Goal: Task Accomplishment & Management: Complete application form

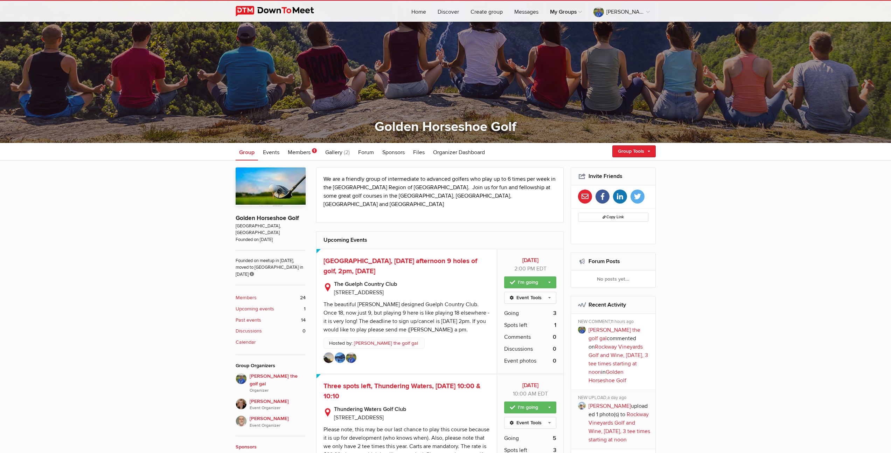
scroll to position [149, 0]
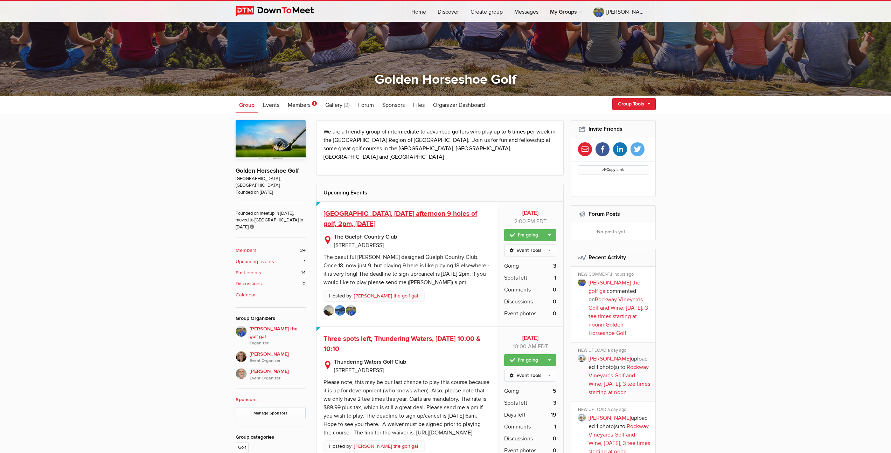
click at [377, 209] on span "[GEOGRAPHIC_DATA], [DATE] afternoon 9 holes of golf, 2pm, [DATE]" at bounding box center [401, 218] width 154 height 19
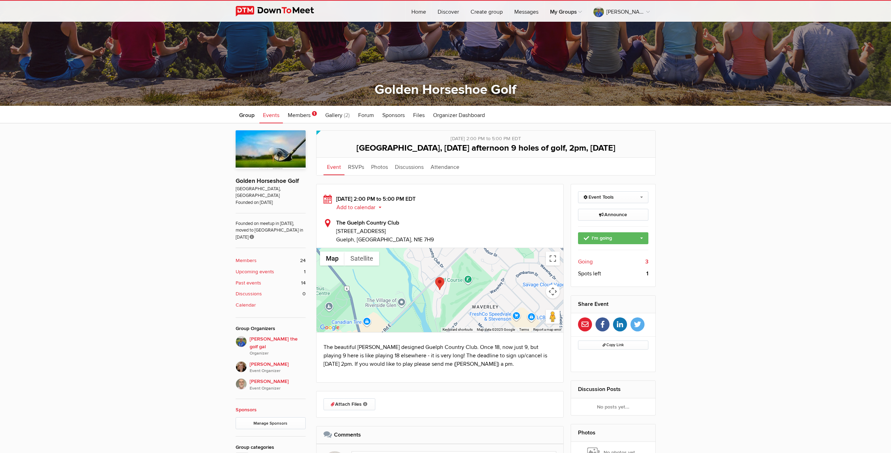
scroll to position [280, 0]
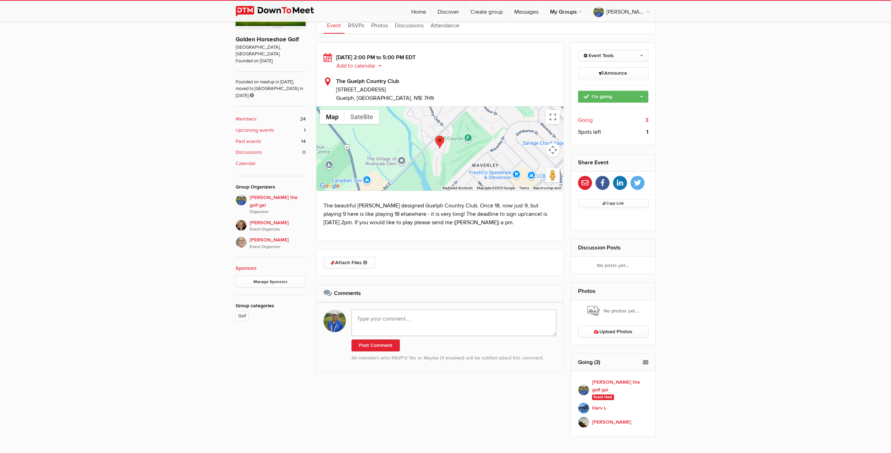
click at [413, 336] on textarea at bounding box center [454, 323] width 205 height 26
paste textarea "Thank you [PERSON_NAME] and Harv for a great day [DATE]. Such a special place w…"
type textarea "Thank you [PERSON_NAME] and Harv for a great day [DATE]. Such a special place w…"
click at [368, 356] on button "Post Comment" at bounding box center [376, 351] width 48 height 12
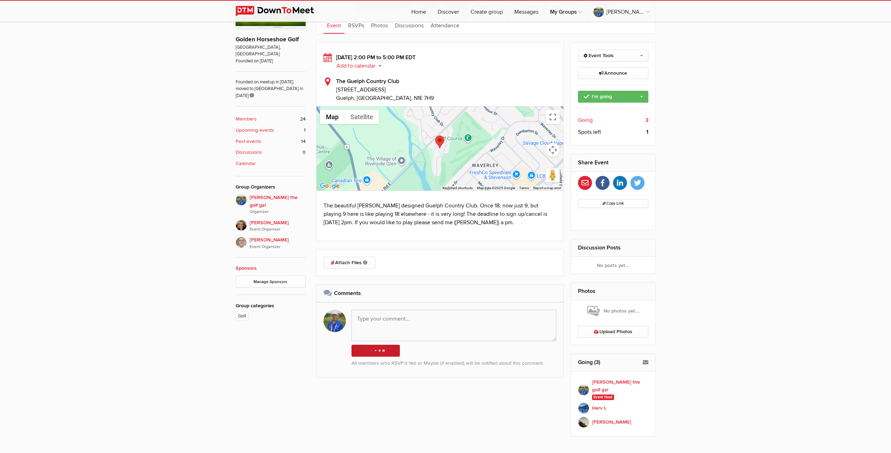
scroll to position [0, 0]
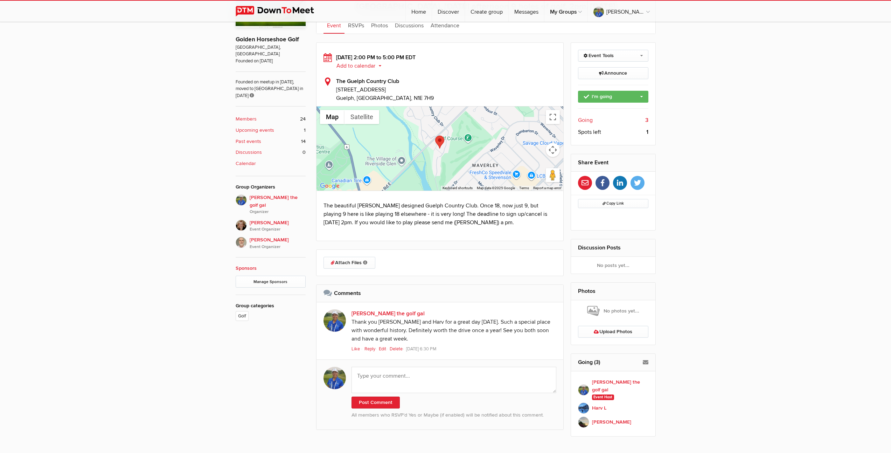
click at [259, 126] on b "Upcoming events" at bounding box center [255, 130] width 39 height 8
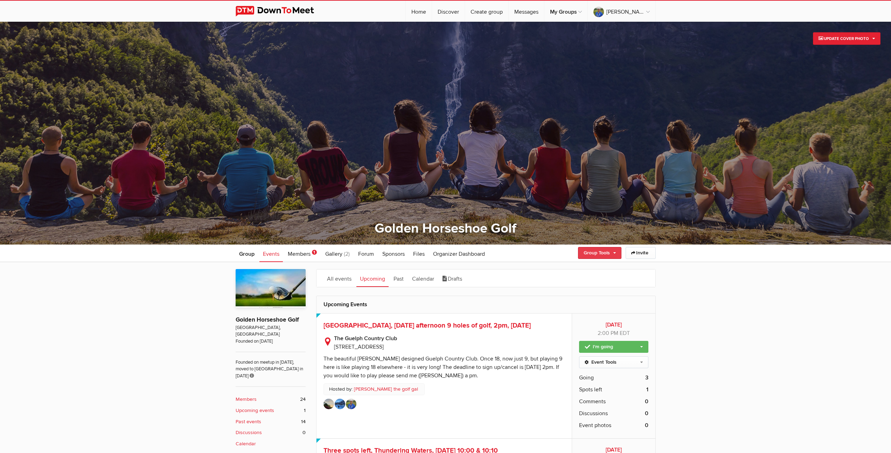
click at [601, 254] on link "Group Tools" at bounding box center [599, 253] width 43 height 12
click at [581, 269] on link "Create Event" at bounding box center [589, 268] width 63 height 11
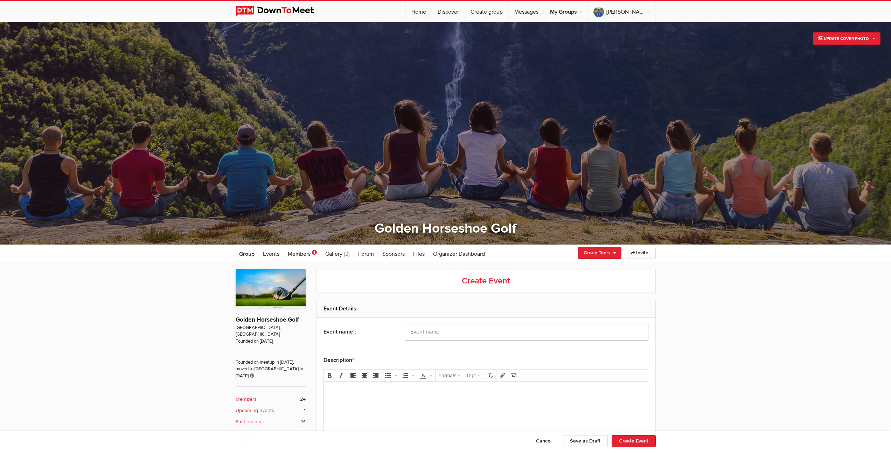
click at [520, 330] on input "text" at bounding box center [527, 332] width 244 height 18
type input "Brookfield GC, 9:56, [DATE]"
click at [465, 410] on body at bounding box center [485, 403] width 319 height 32
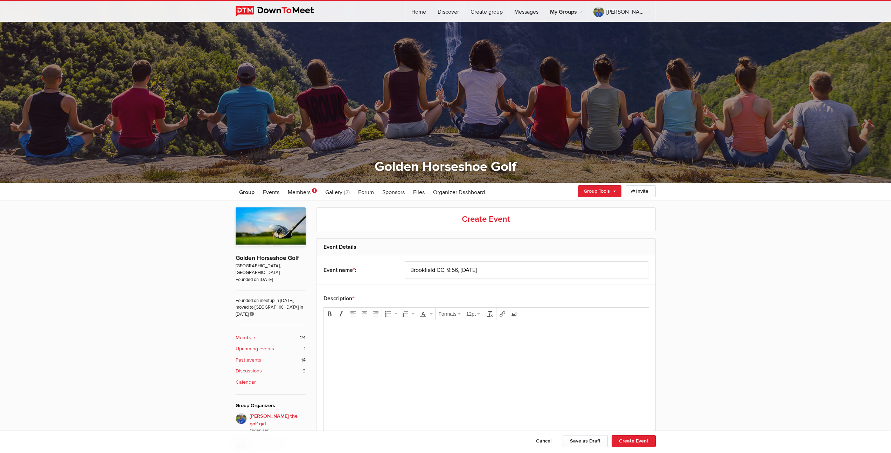
click at [363, 335] on body at bounding box center [485, 342] width 319 height 32
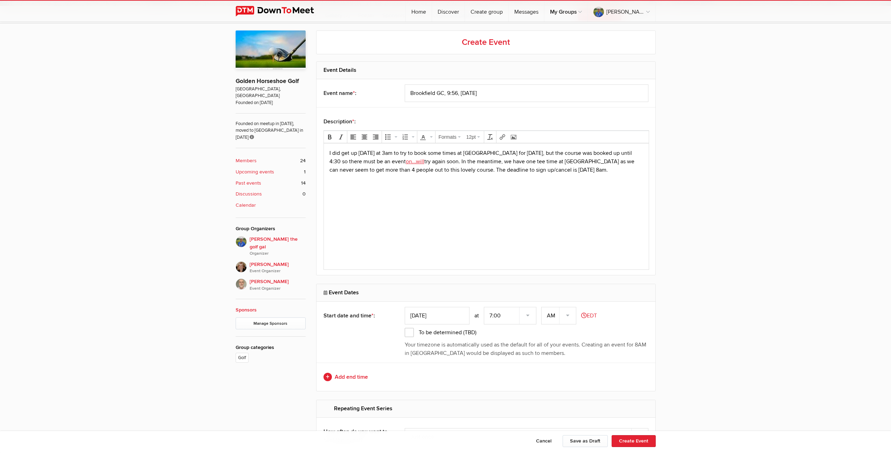
scroll to position [269, 0]
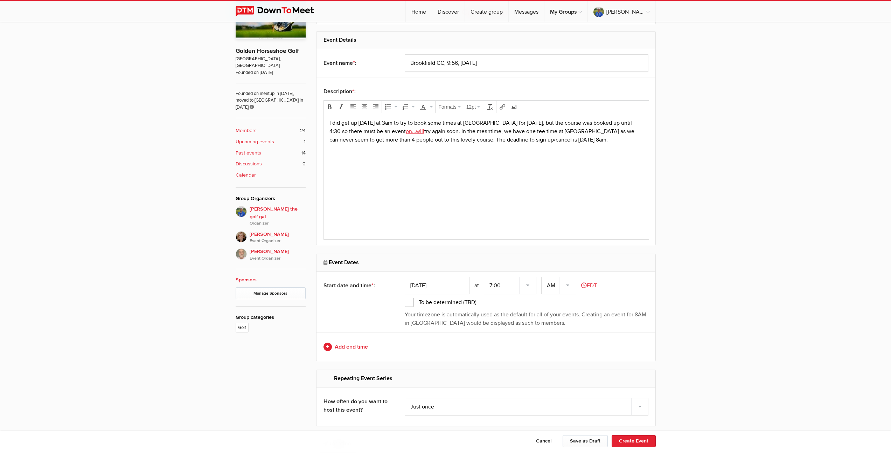
click at [440, 286] on input "[DATE]" at bounding box center [437, 286] width 65 height 18
type input "[DATE]"
click at [493, 286] on select "7:00 7:15 7:30 7:45 8:00 8:15 8:30 8:45 9:00 9:15 9:30 9:45 10:00 10:15 10:30 1…" at bounding box center [510, 286] width 53 height 18
select select "10:00:00"
click at [485, 277] on select "7:00 7:15 7:30 7:45 8:00 8:15 8:30 8:45 9:00 9:15 9:30 9:45 10:00 10:15 10:30 1…" at bounding box center [510, 286] width 53 height 18
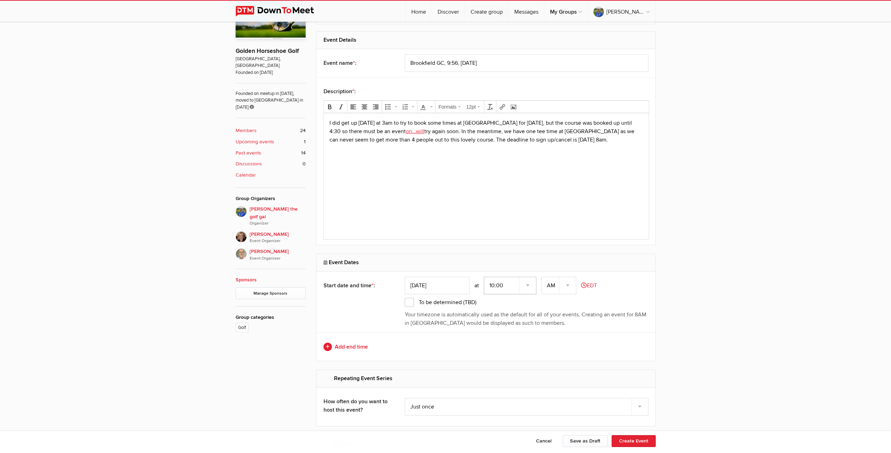
scroll to position [282, 0]
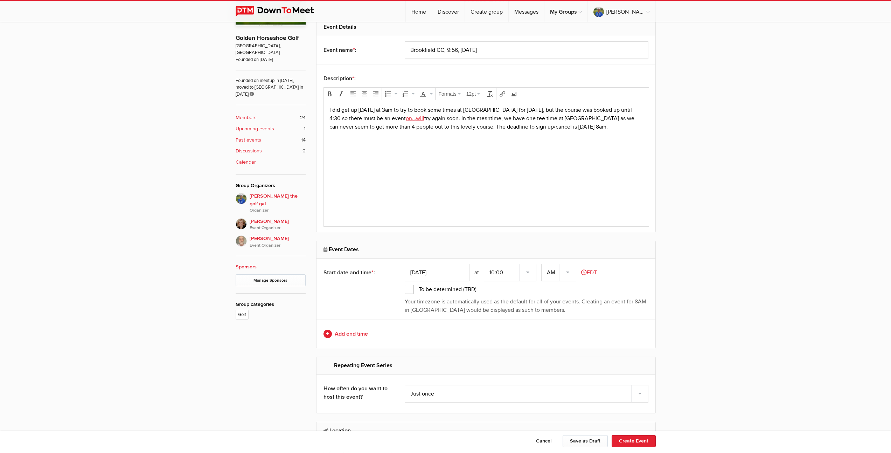
click at [354, 332] on link "Add end time" at bounding box center [486, 334] width 325 height 8
click at [444, 333] on input "text" at bounding box center [437, 334] width 65 height 18
type input "[DATE]"
click at [492, 334] on select "7:00 7:15 7:30 7:45 8:00 8:15 8:30 8:45 9:00 9:15 9:30 9:45 10:00 10:15 10:30 1…" at bounding box center [510, 334] width 53 height 18
select select "3:00:00"
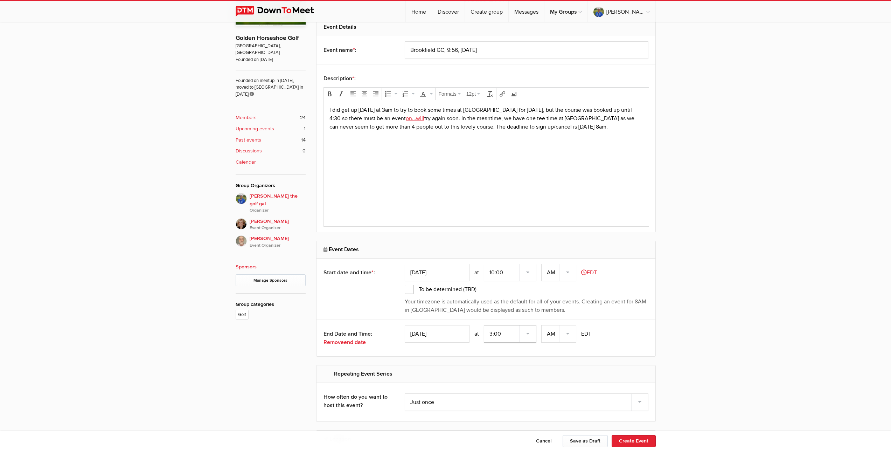
click at [485, 325] on select "7:00 7:15 7:30 7:45 8:00 8:15 8:30 8:45 9:00 9:15 9:30 9:45 10:00 10:15 10:30 1…" at bounding box center [510, 334] width 53 height 18
click at [571, 334] on select "AM PM" at bounding box center [558, 334] width 35 height 18
select select "PM"
click at [542, 325] on select "AM PM" at bounding box center [558, 334] width 35 height 18
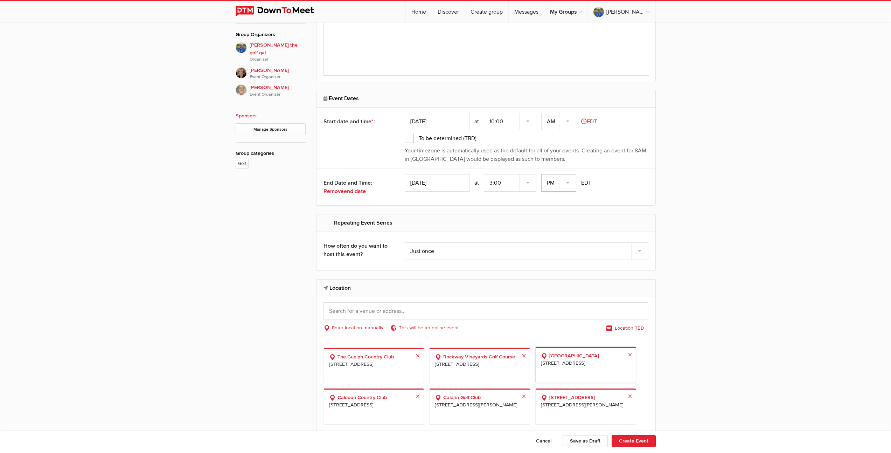
scroll to position [440, 0]
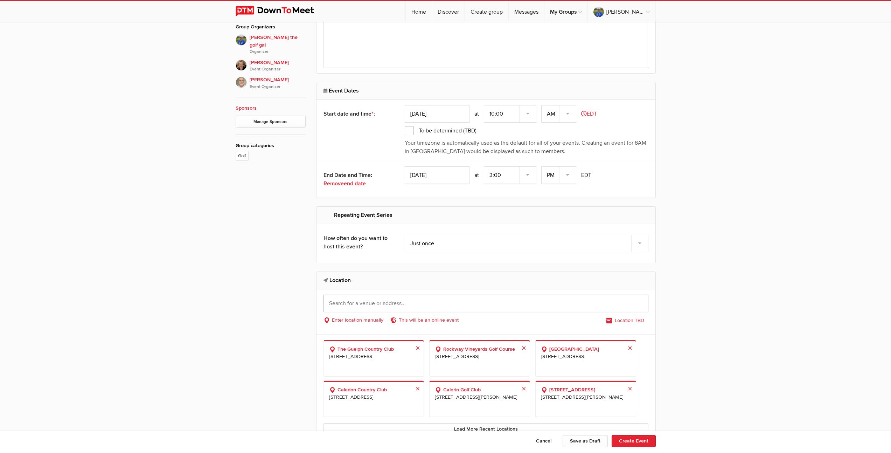
click at [450, 302] on input "text" at bounding box center [486, 304] width 325 height 18
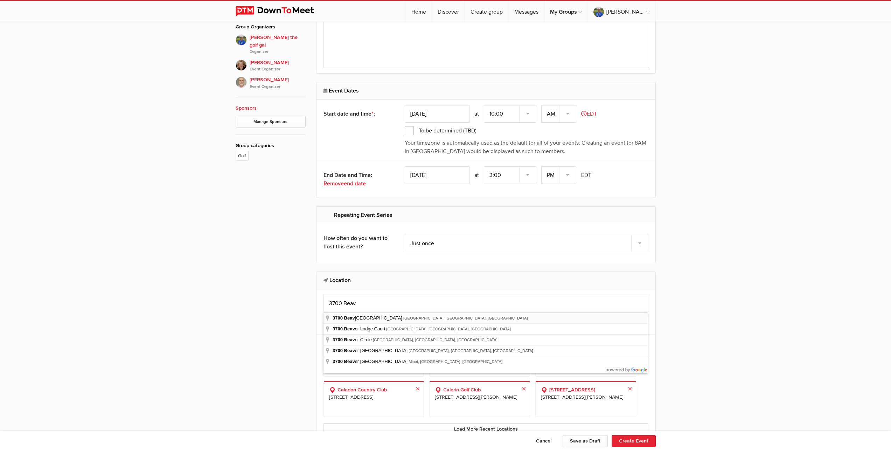
type input "[STREET_ADDRESS]"
select select "[GEOGRAPHIC_DATA]"
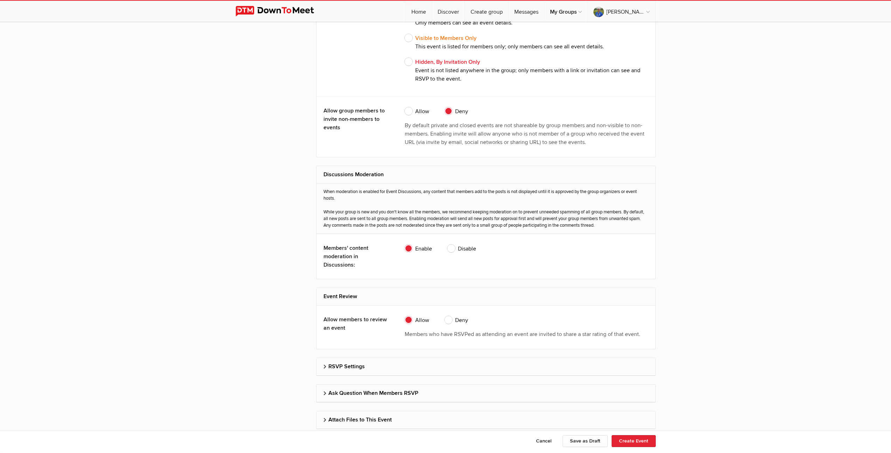
scroll to position [1279, 0]
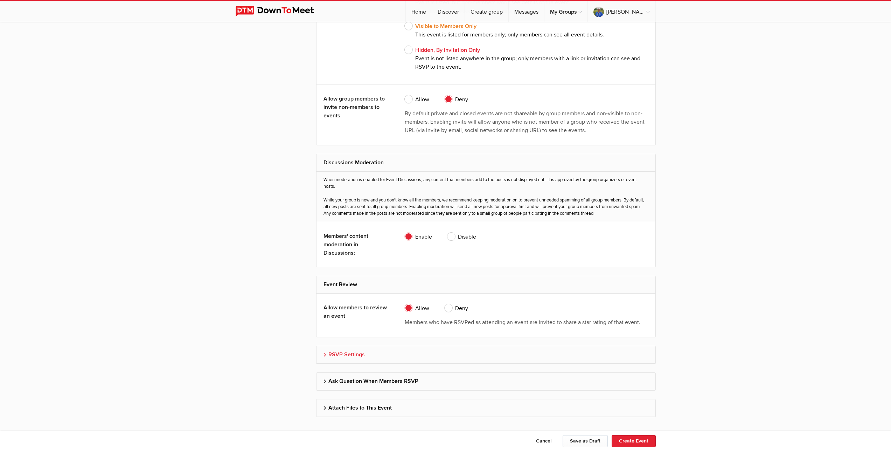
click at [354, 356] on h2 "RSVP Settings" at bounding box center [486, 354] width 325 height 17
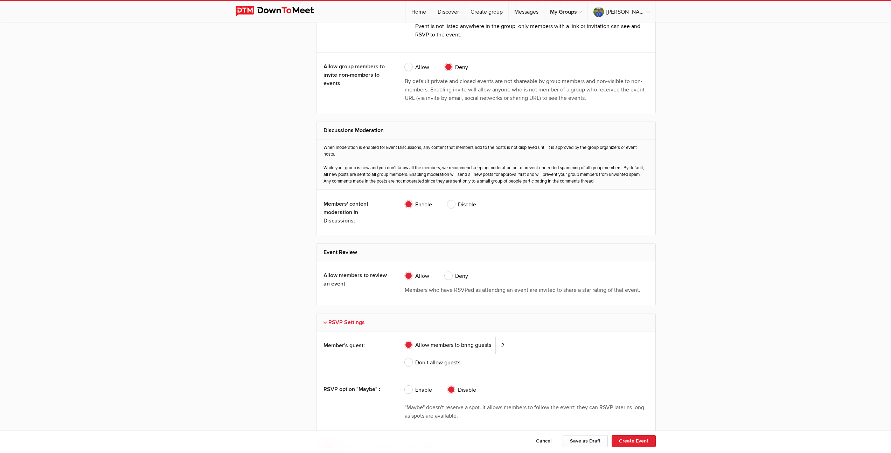
scroll to position [1347, 0]
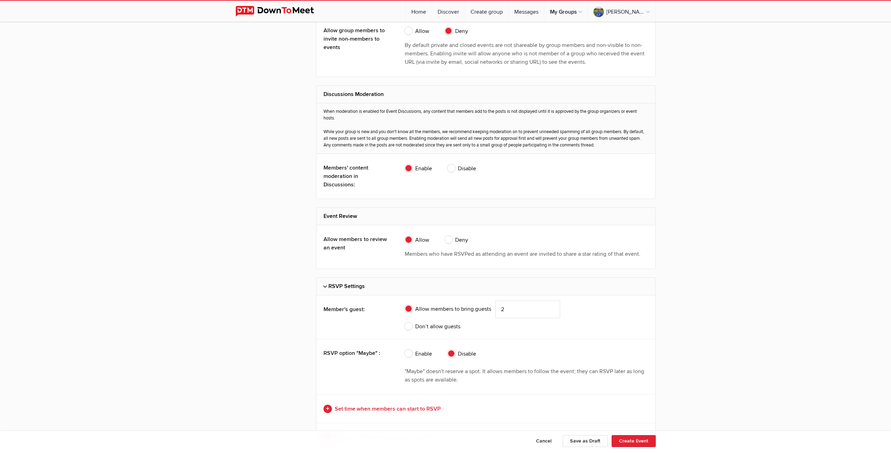
click at [408, 326] on span "Don’t allow guests" at bounding box center [433, 326] width 56 height 8
click at [405, 322] on input "Don’t allow guests" at bounding box center [404, 322] width 0 height 0
radio input "true"
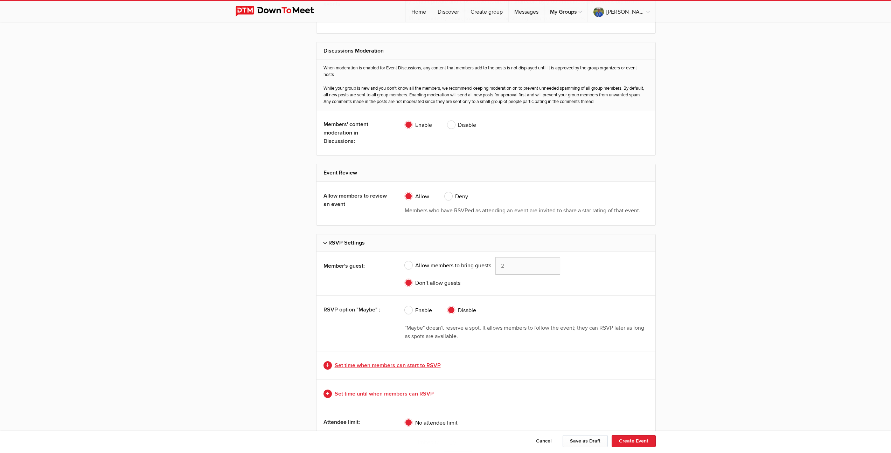
scroll to position [1452, 0]
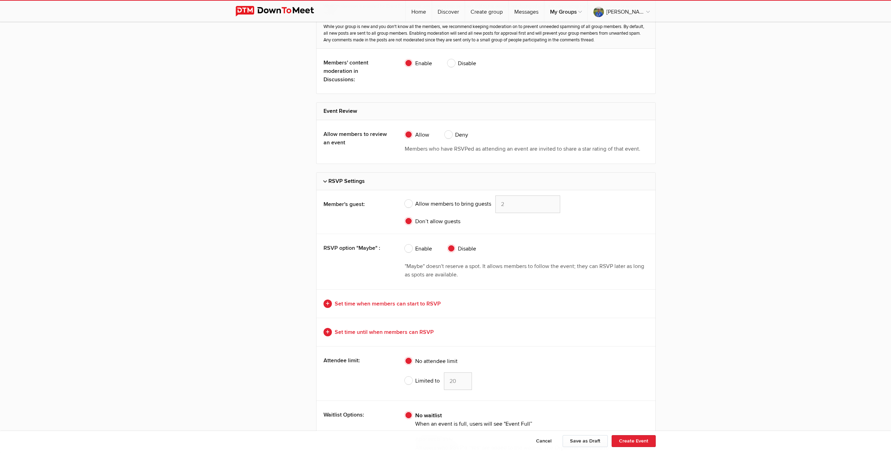
click at [410, 380] on span "Limited to" at bounding box center [422, 380] width 35 height 8
click at [405, 372] on input "Limited to 20" at bounding box center [404, 372] width 0 height 0
radio input "true"
click at [463, 382] on input "19" at bounding box center [458, 381] width 28 height 18
click at [463, 382] on input "18" at bounding box center [458, 381] width 28 height 18
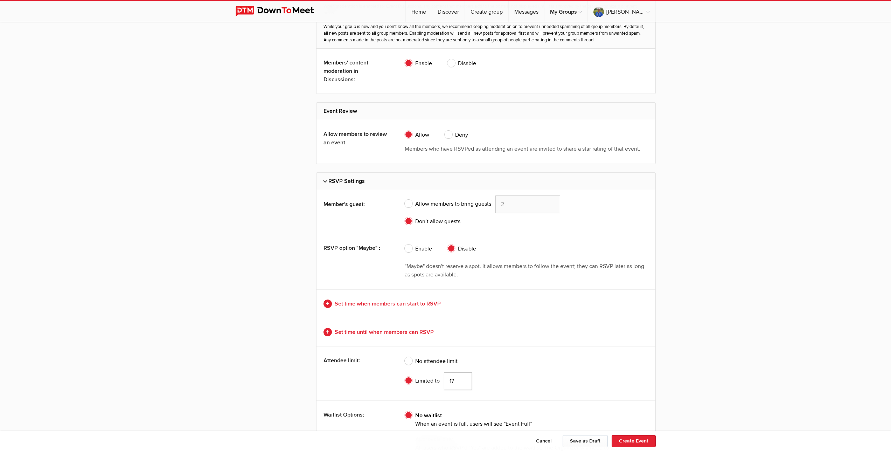
click at [463, 382] on input "17" at bounding box center [458, 381] width 28 height 18
click at [463, 382] on input "16" at bounding box center [458, 381] width 28 height 18
click at [463, 382] on input "15" at bounding box center [458, 381] width 28 height 18
click at [463, 382] on input "14" at bounding box center [458, 381] width 28 height 18
click at [463, 382] on input "13" at bounding box center [458, 381] width 28 height 18
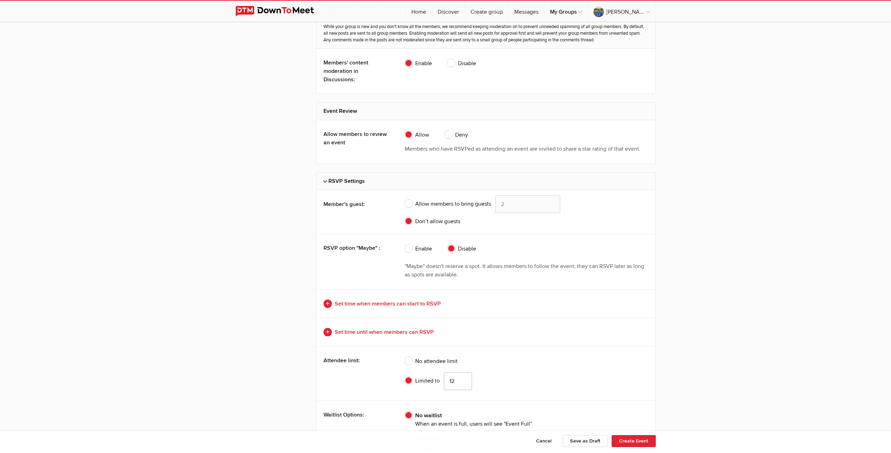
click at [463, 382] on input "12" at bounding box center [458, 381] width 28 height 18
click at [463, 382] on input "11" at bounding box center [458, 381] width 28 height 18
click at [463, 382] on input "10" at bounding box center [458, 381] width 28 height 18
click at [463, 382] on input "9" at bounding box center [458, 381] width 28 height 18
click at [463, 382] on input "8" at bounding box center [458, 381] width 28 height 18
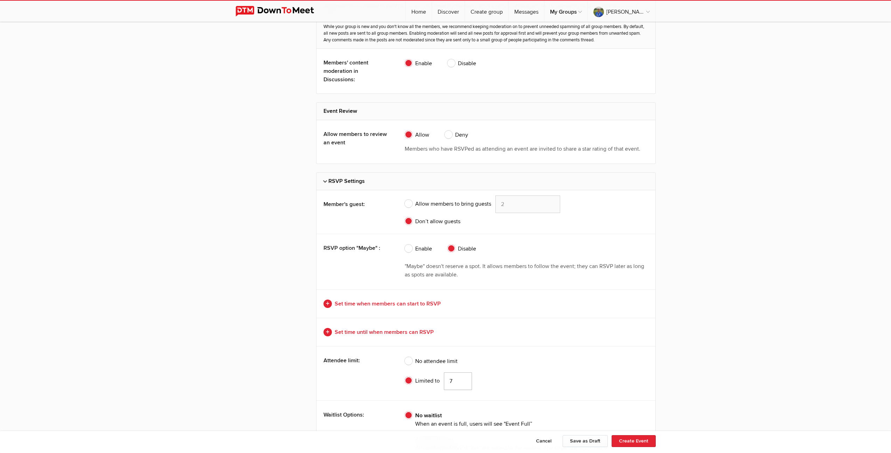
click at [463, 382] on input "7" at bounding box center [458, 381] width 28 height 18
click at [463, 382] on input "6" at bounding box center [458, 381] width 28 height 18
click at [463, 382] on input "5" at bounding box center [458, 381] width 28 height 18
type input "4"
click at [463, 382] on input "4" at bounding box center [458, 381] width 28 height 18
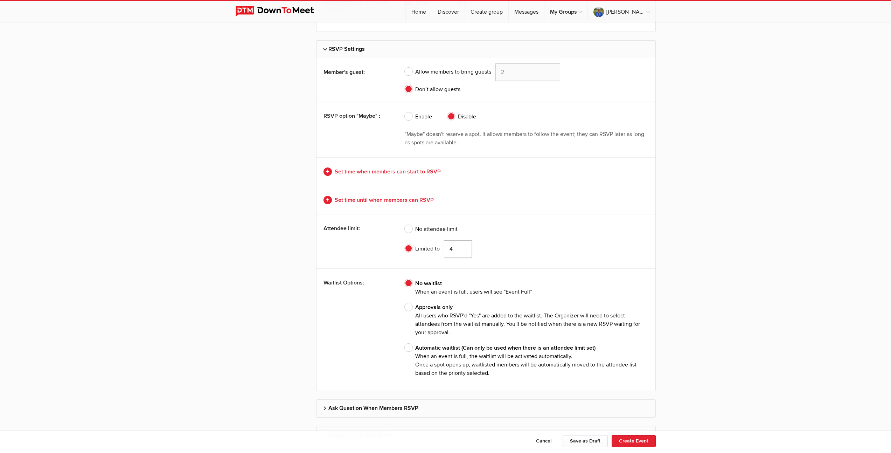
scroll to position [1626, 0]
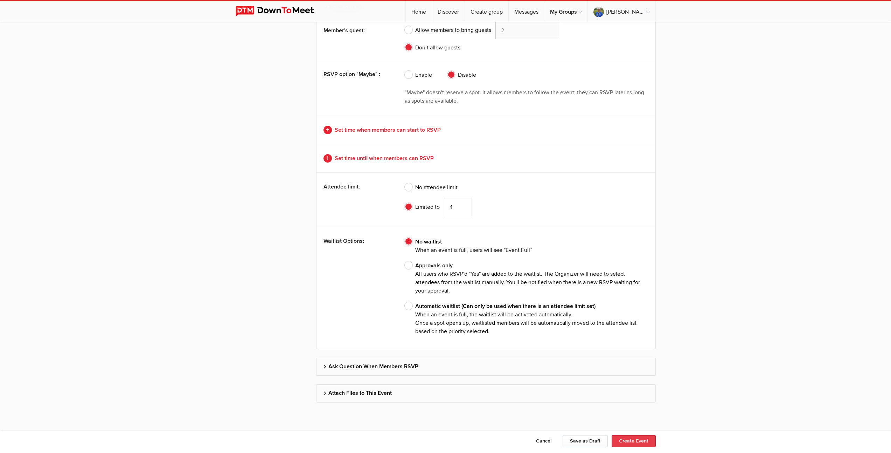
click at [637, 442] on button "Create Event" at bounding box center [634, 441] width 44 height 12
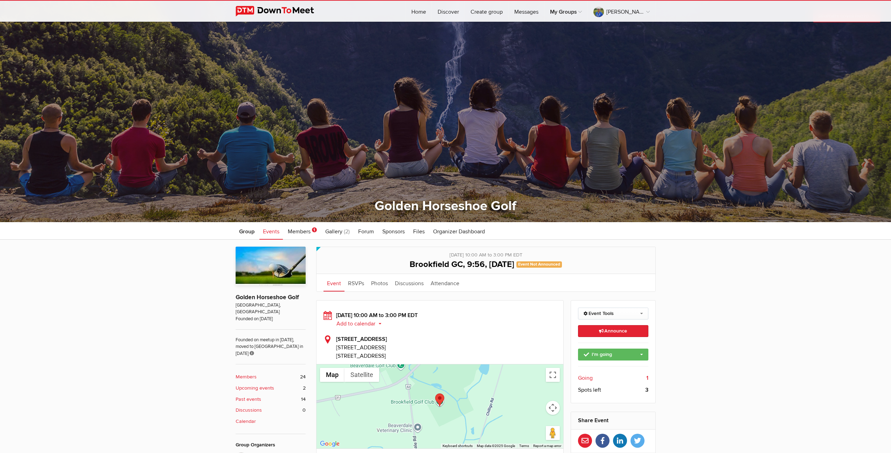
scroll to position [43, 0]
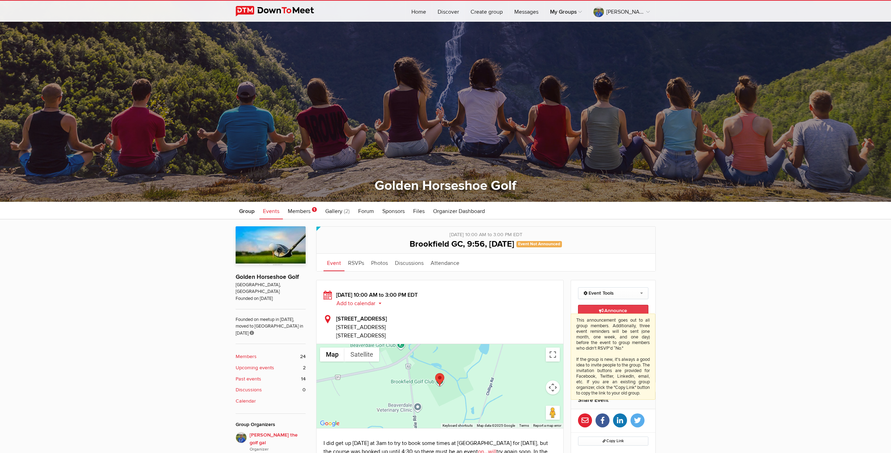
click at [610, 311] on span "Announce This announcement goes out to all group members. Additionally, three e…" at bounding box center [613, 310] width 28 height 6
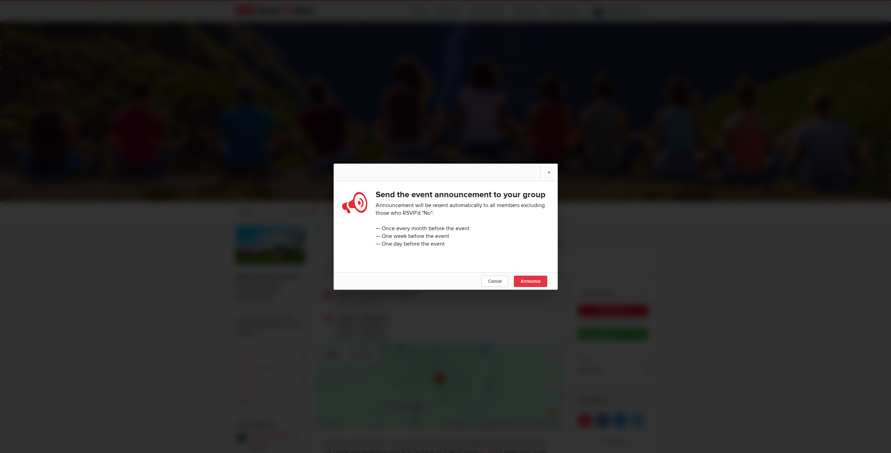
click at [527, 284] on span "Announce" at bounding box center [531, 281] width 20 height 6
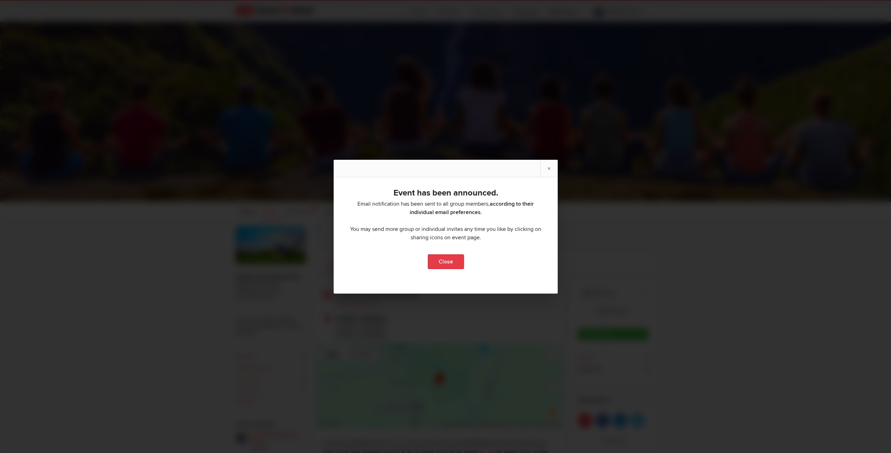
click at [449, 262] on link "Close" at bounding box center [446, 261] width 36 height 15
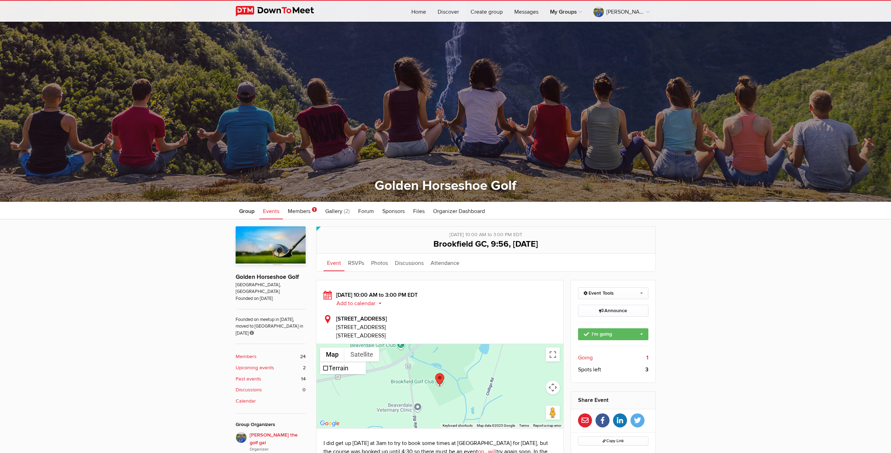
click at [266, 364] on b "Upcoming events" at bounding box center [255, 368] width 39 height 8
